Goal: Communication & Community: Answer question/provide support

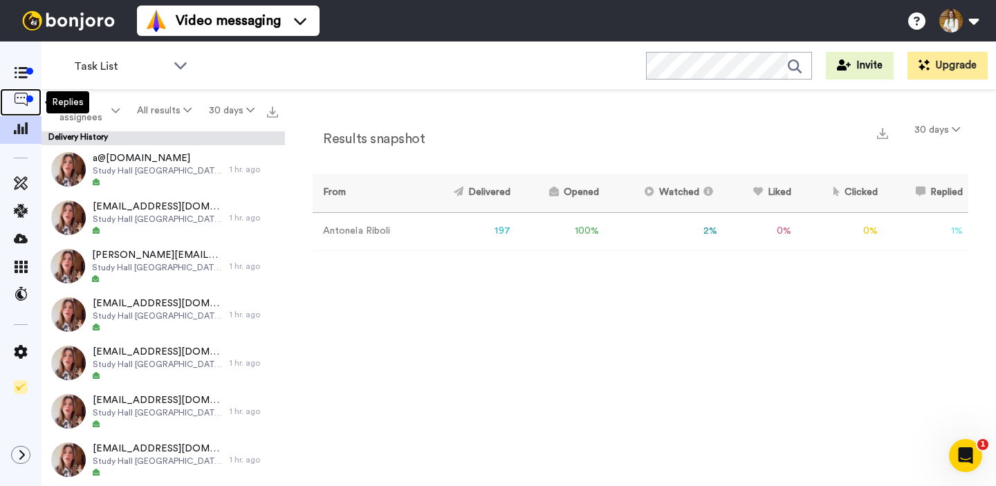
drag, startPoint x: 25, startPoint y: 107, endPoint x: 44, endPoint y: 107, distance: 18.7
click at [25, 107] on icon at bounding box center [21, 100] width 14 height 14
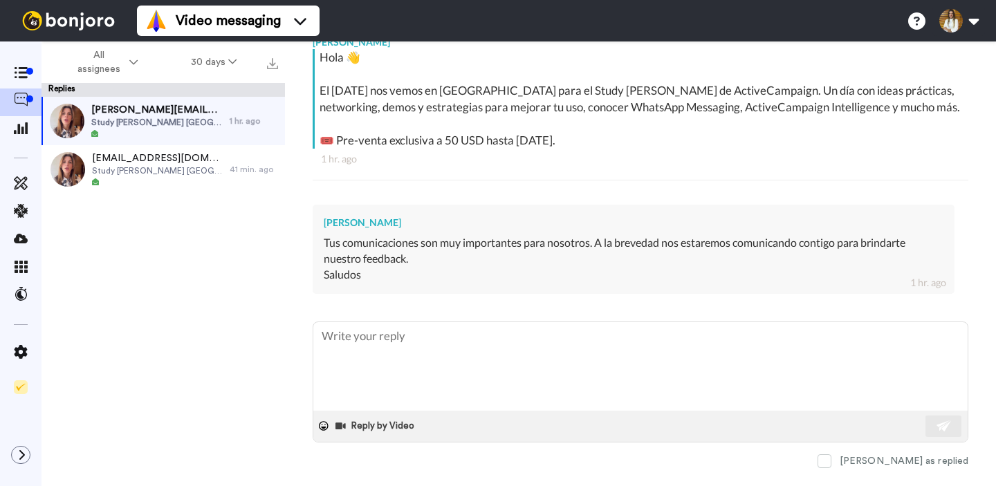
scroll to position [277, 0]
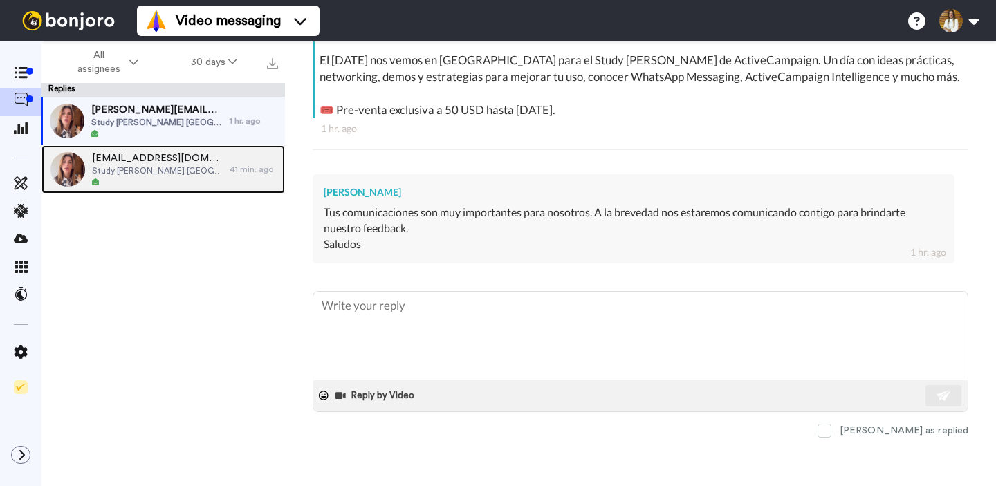
click at [145, 178] on div at bounding box center [157, 183] width 131 height 10
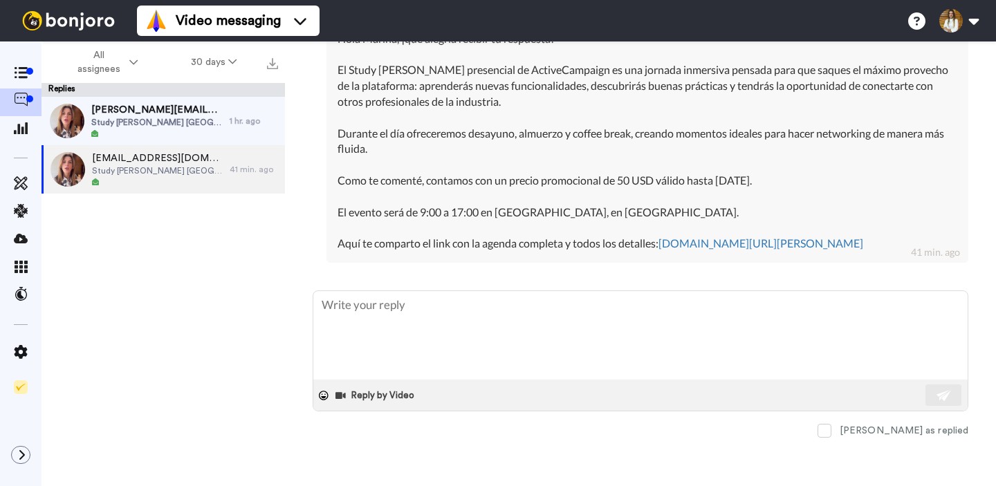
scroll to position [605, 0]
type textarea "x"
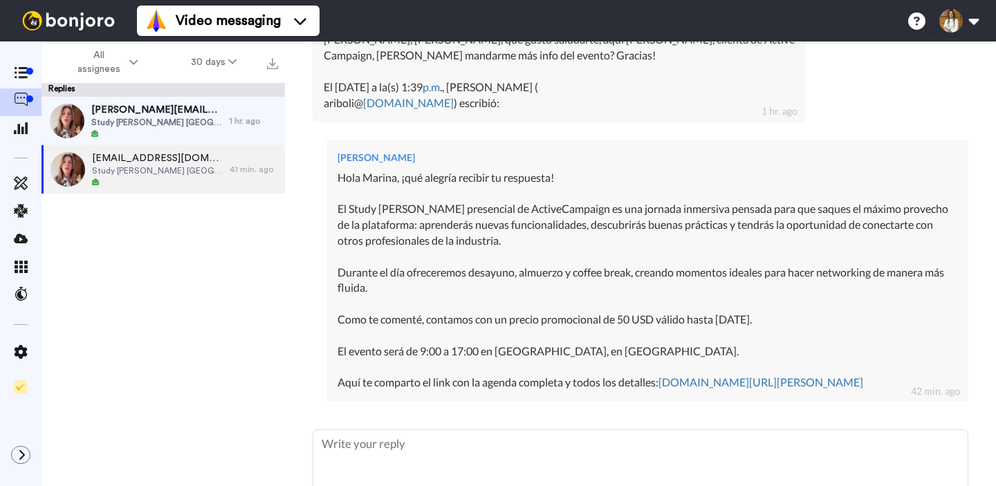
scroll to position [452, 0]
